Goal: Find specific page/section: Find specific page/section

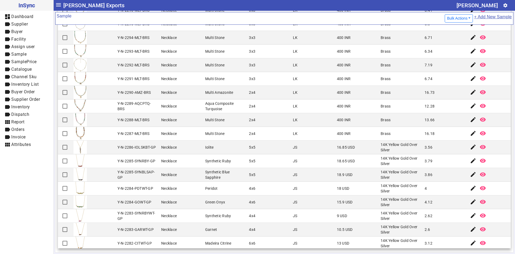
scroll to position [741, 0]
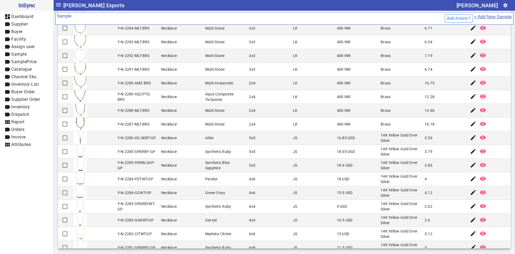
click at [357, 163] on mat-cell "18.9 USD" at bounding box center [357, 165] width 44 height 14
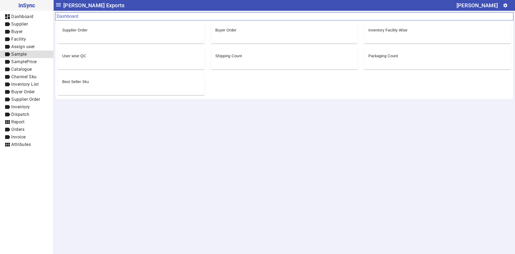
click at [26, 54] on span "Sample" at bounding box center [18, 54] width 15 height 5
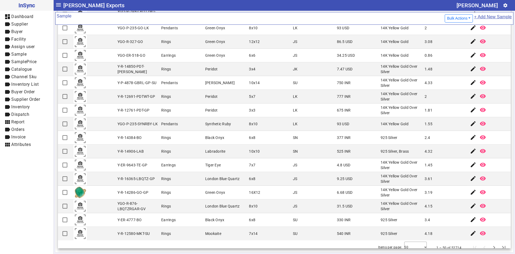
scroll to position [461, 0]
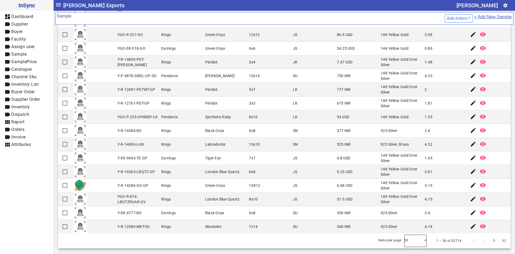
click at [415, 240] on div at bounding box center [415, 240] width 23 height 13
click at [410, 231] on mat-option "100" at bounding box center [408, 225] width 23 height 13
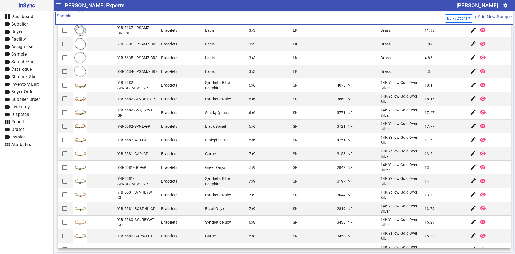
scroll to position [1148, 0]
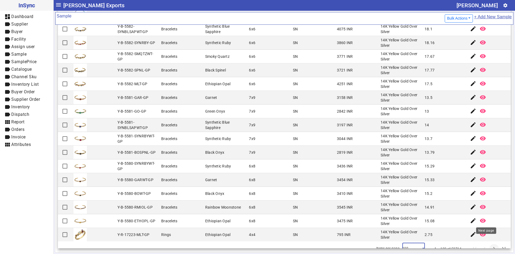
click at [488, 242] on span "Next page" at bounding box center [494, 248] width 13 height 13
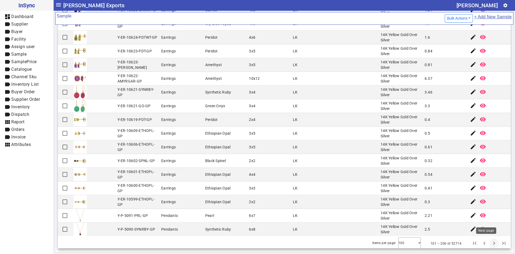
click at [488, 244] on span "Next page" at bounding box center [494, 243] width 13 height 13
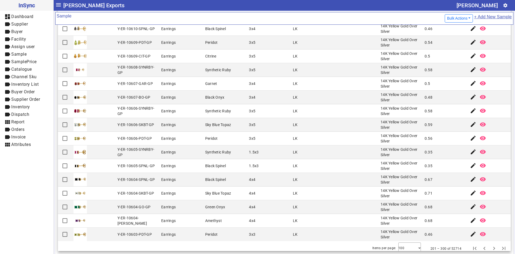
scroll to position [1145, 0]
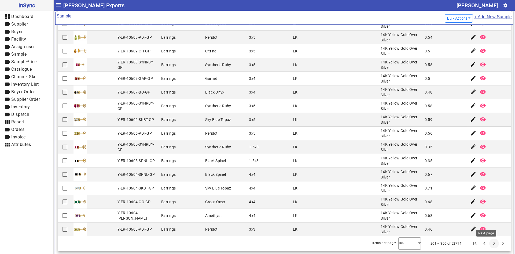
click at [488, 245] on span "Next page" at bounding box center [494, 243] width 13 height 13
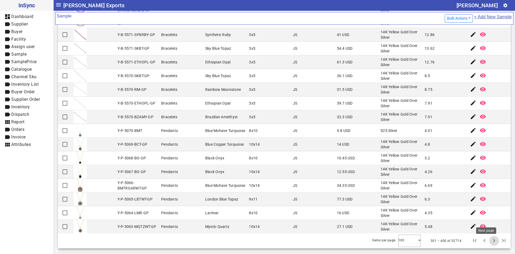
click at [488, 243] on span "Next page" at bounding box center [494, 240] width 13 height 13
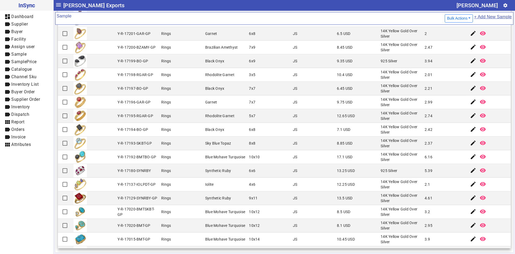
scroll to position [161, 0]
click at [446, 180] on mat-cell "2.1" at bounding box center [445, 184] width 44 height 14
